Goal: Information Seeking & Learning: Learn about a topic

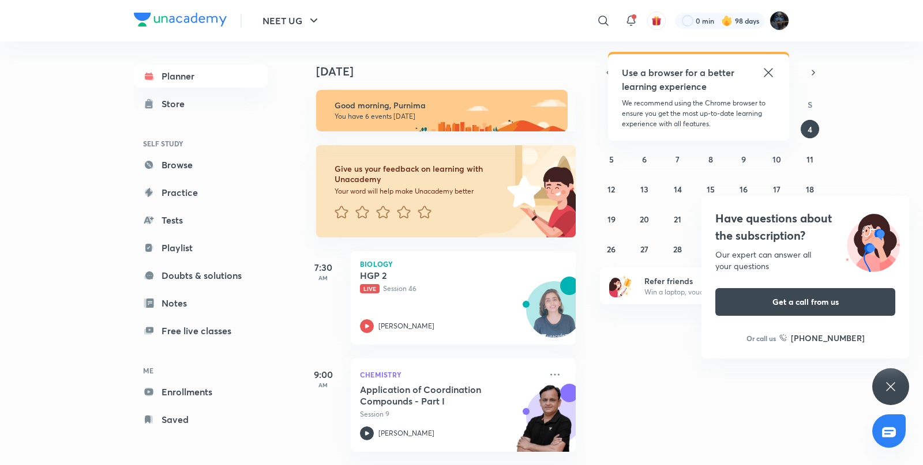
click at [606, 415] on div "[DATE] Good morning, Purnima You have 6 events [DATE] Give us your feedback on …" at bounding box center [610, 254] width 621 height 424
click at [771, 72] on icon at bounding box center [768, 73] width 14 height 14
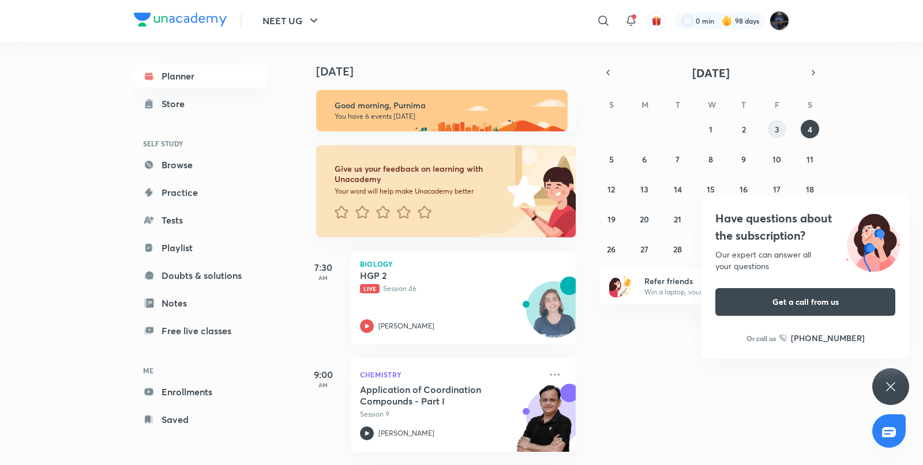
click at [782, 129] on button "3" at bounding box center [777, 129] width 18 height 18
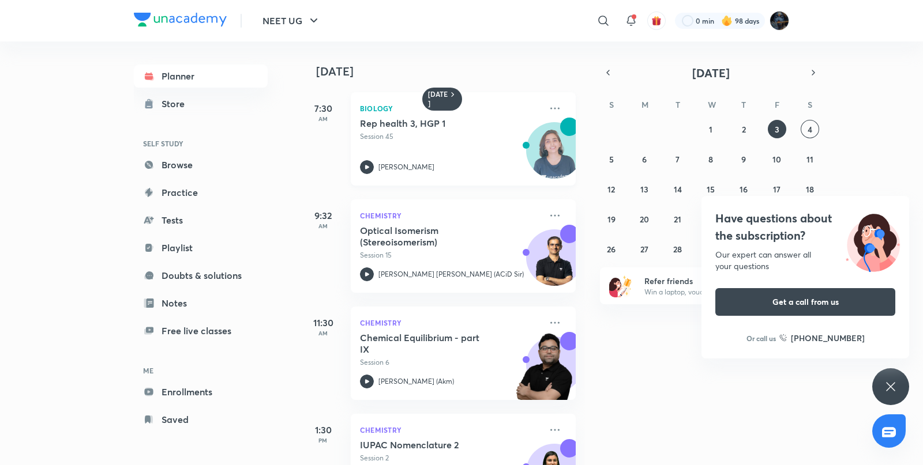
click at [370, 167] on icon at bounding box center [367, 167] width 14 height 14
click at [815, 133] on button "4" at bounding box center [810, 129] width 18 height 18
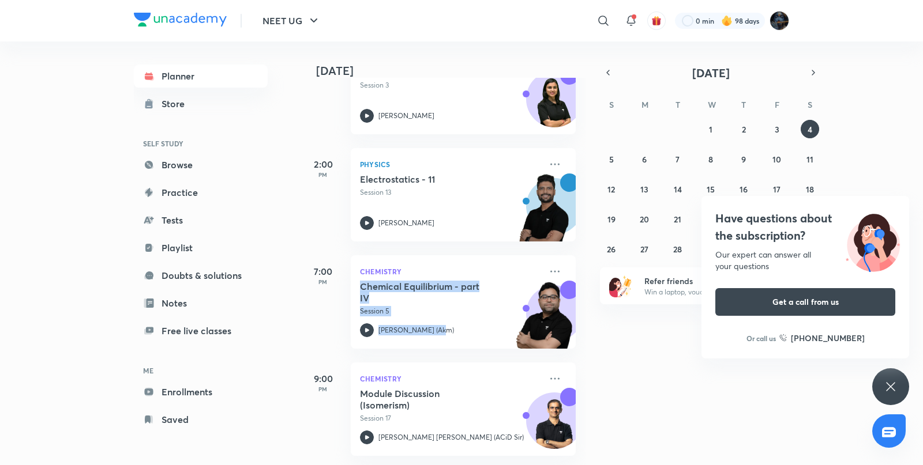
scroll to position [435, 12]
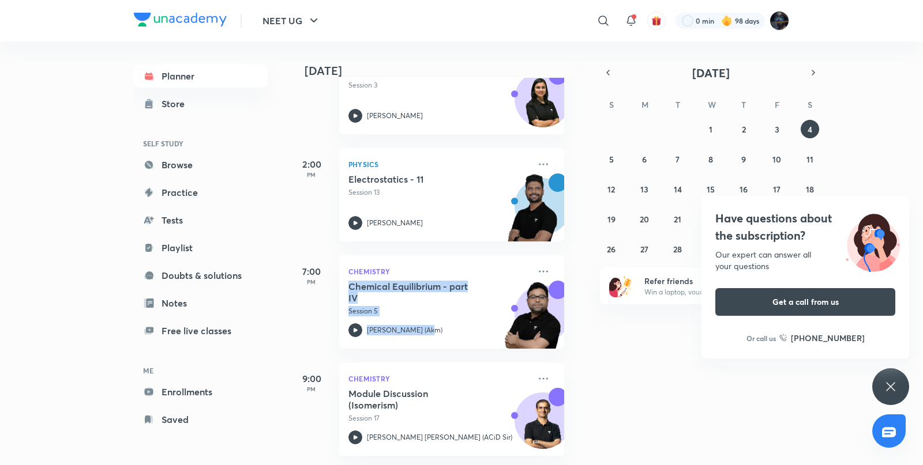
drag, startPoint x: 584, startPoint y: 315, endPoint x: 580, endPoint y: 269, distance: 46.3
click at [580, 269] on div "Today Good morning, Purnima You have 6 events today Give us your feedback on le…" at bounding box center [442, 254] width 285 height 424
click at [587, 333] on div "Today Good morning, Purnima You have 6 events today Give us your feedback on le…" at bounding box center [610, 254] width 621 height 424
click at [885, 389] on icon at bounding box center [891, 387] width 14 height 14
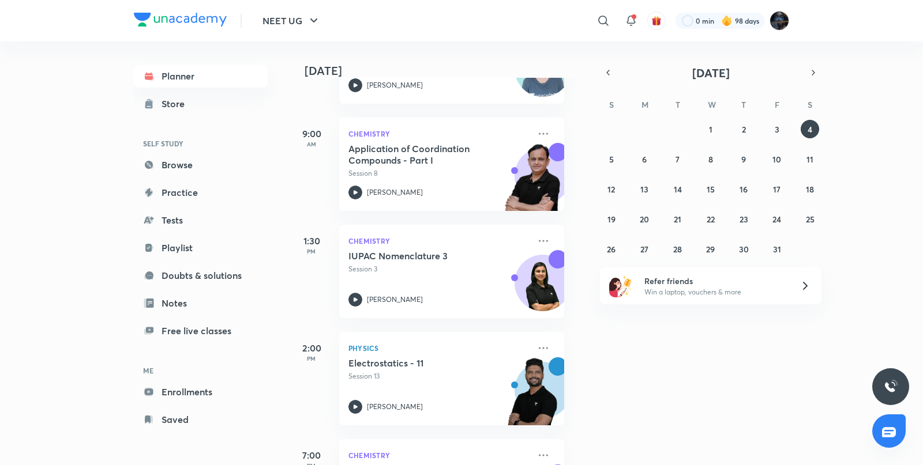
scroll to position [242, 12]
drag, startPoint x: 589, startPoint y: 279, endPoint x: 583, endPoint y: 264, distance: 16.6
click at [583, 264] on div "Today Good morning, Purnima You have 6 events today Give us your feedback on le…" at bounding box center [610, 254] width 621 height 424
click at [358, 190] on icon at bounding box center [355, 192] width 14 height 14
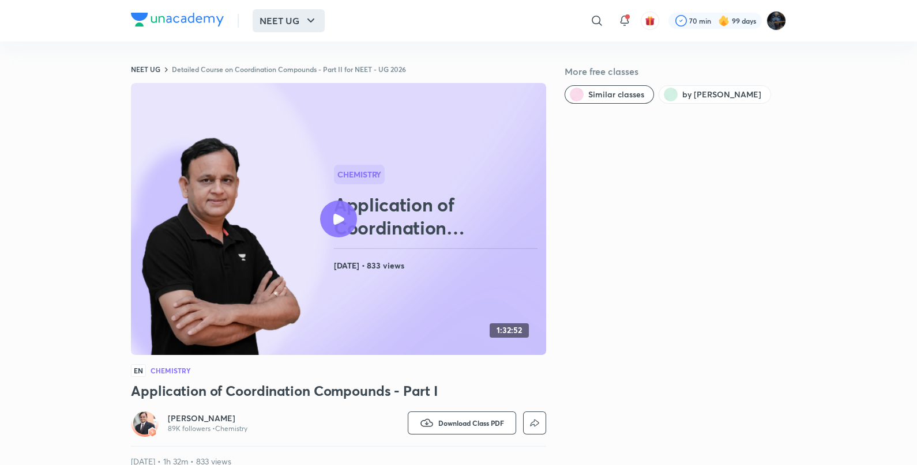
click at [304, 20] on icon "button" at bounding box center [311, 21] width 14 height 14
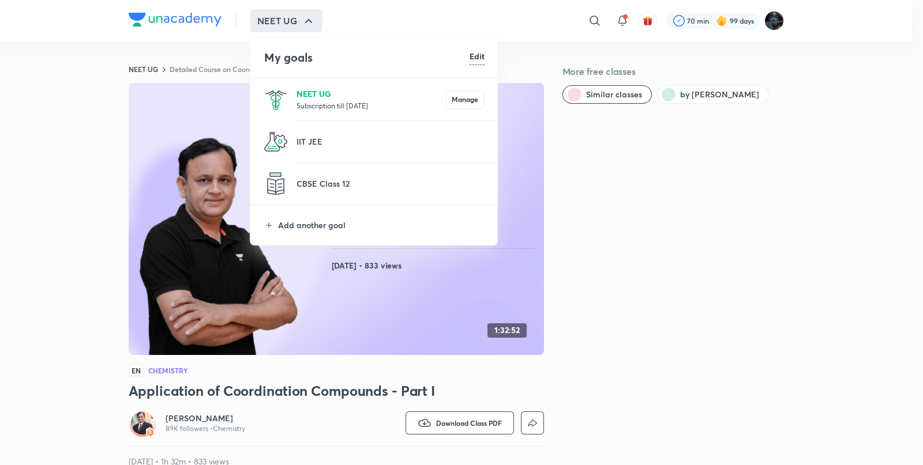
click at [318, 89] on p "NEET UG" at bounding box center [370, 94] width 149 height 12
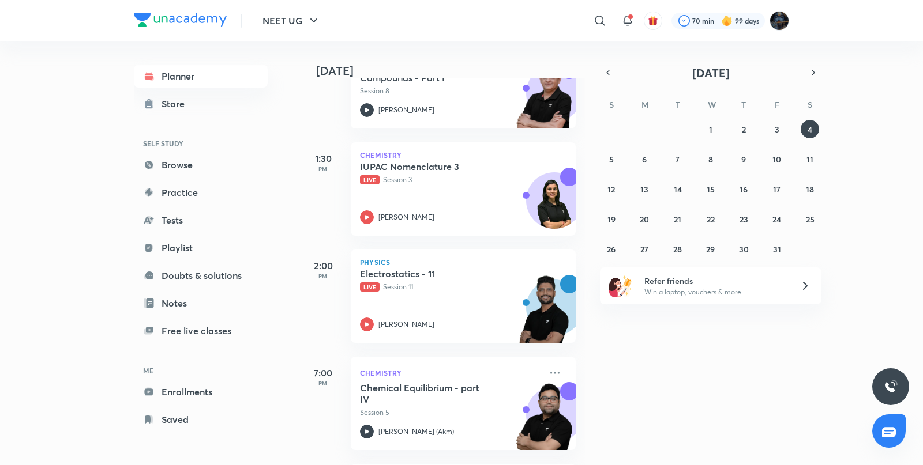
scroll to position [353, 0]
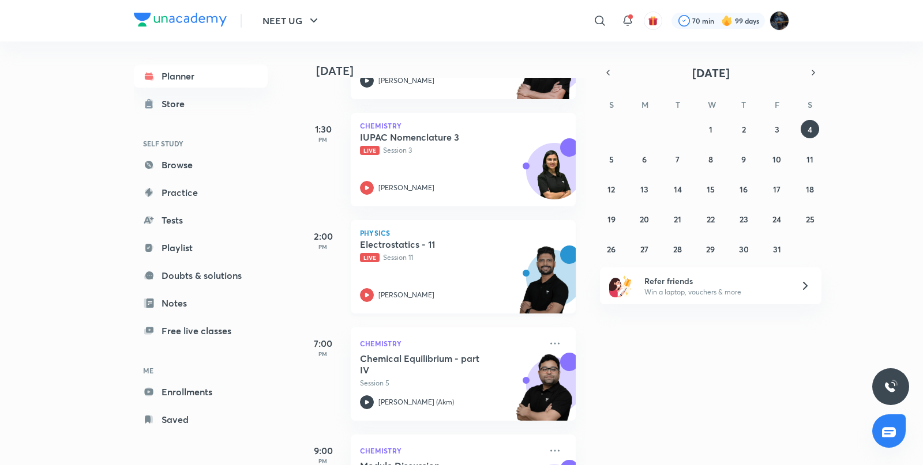
click at [373, 297] on icon at bounding box center [367, 295] width 14 height 14
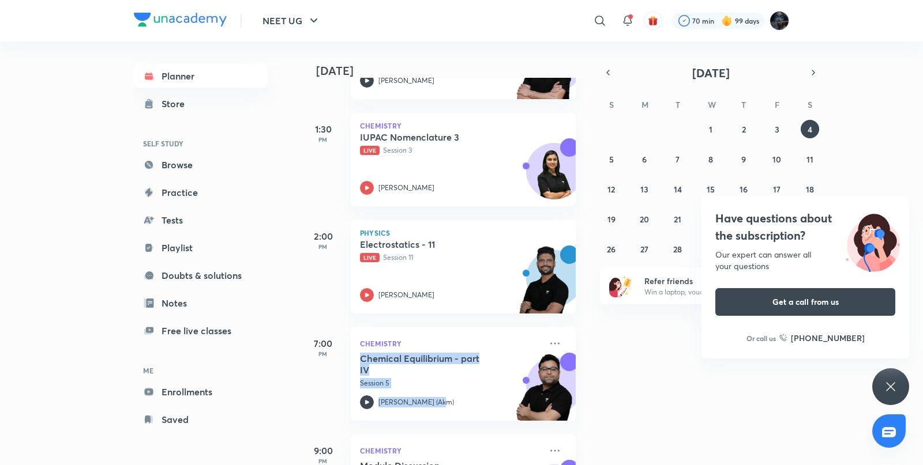
drag, startPoint x: 590, startPoint y: 314, endPoint x: 573, endPoint y: 413, distance: 100.0
click at [574, 414] on div "[DATE] Good afternoon, Purnima You have 6 events [DATE] Give us your feedback o…" at bounding box center [610, 254] width 621 height 424
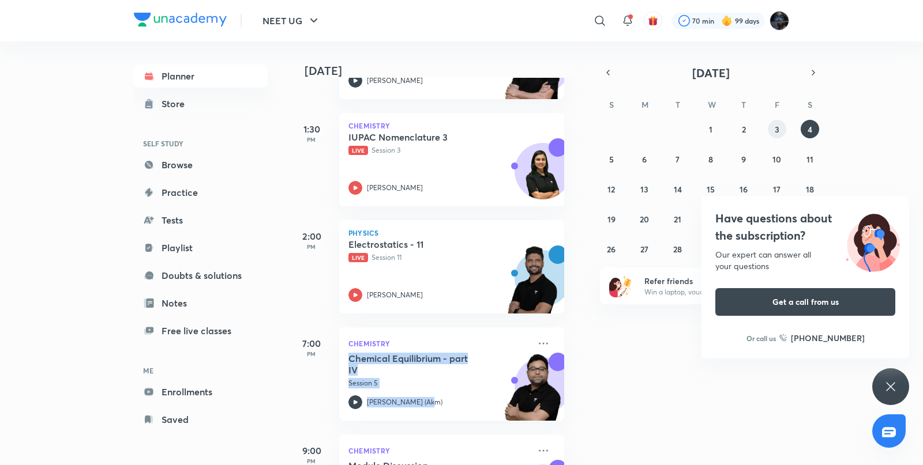
click at [784, 125] on button "3" at bounding box center [777, 129] width 18 height 18
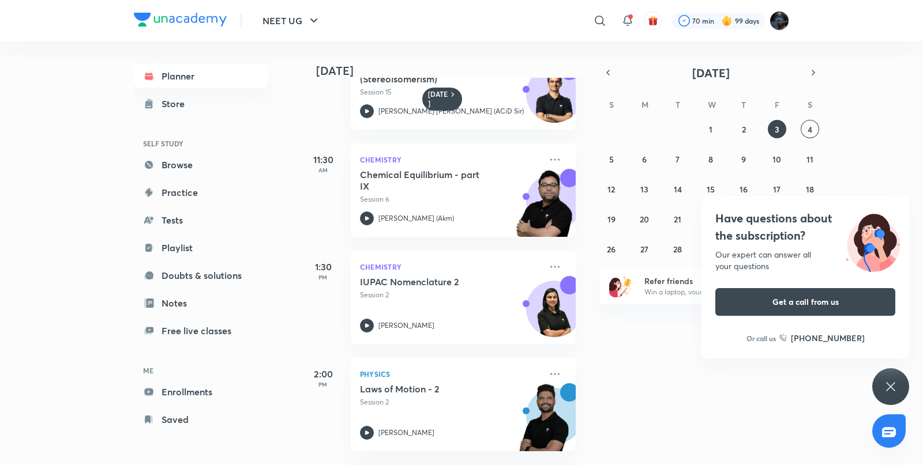
scroll to position [160, 0]
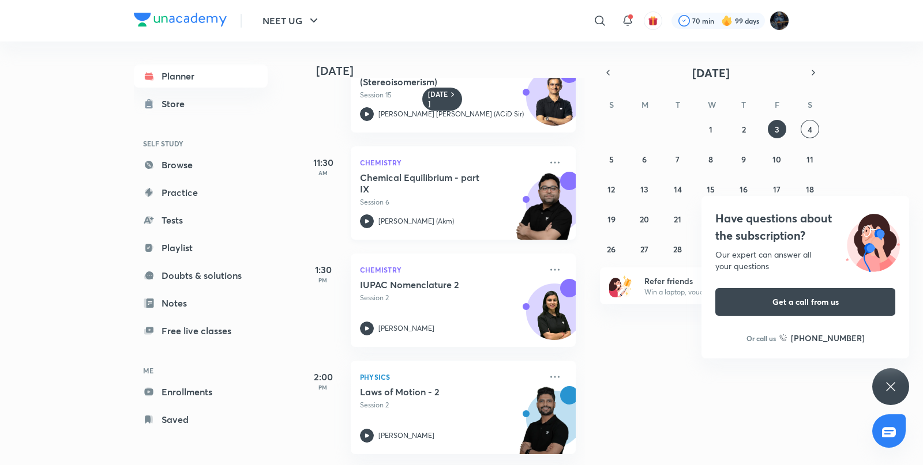
click at [366, 222] on icon at bounding box center [367, 221] width 4 height 4
